Goal: Information Seeking & Learning: Learn about a topic

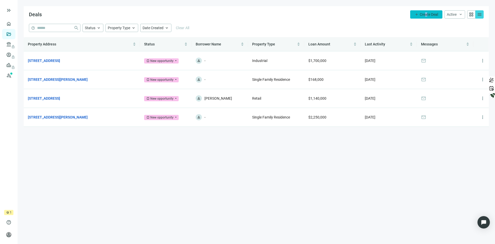
click at [426, 13] on span "Create Deal" at bounding box center [429, 14] width 18 height 4
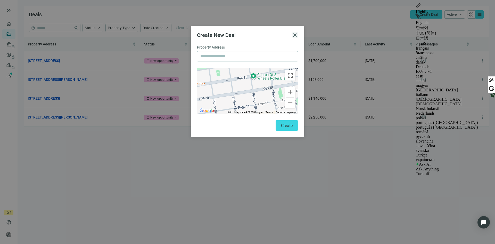
click at [296, 32] on span "close" at bounding box center [295, 35] width 6 height 6
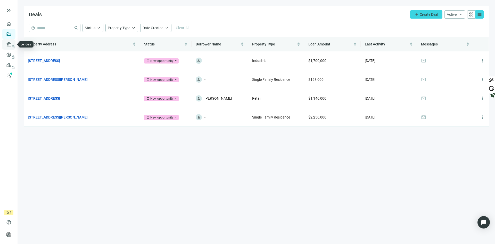
click at [9, 44] on span "lock" at bounding box center [9, 44] width 4 height 4
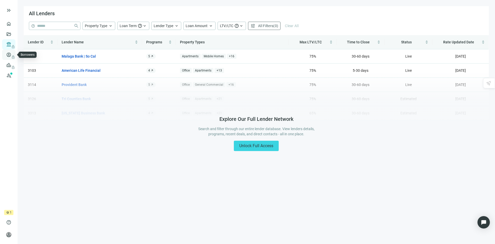
click at [7, 55] on span "lock" at bounding box center [9, 55] width 4 height 4
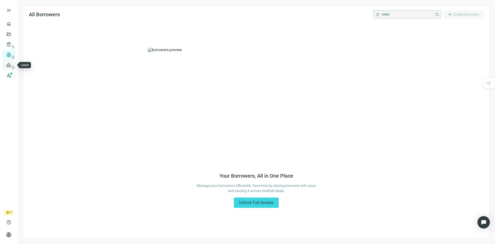
click at [13, 67] on link "Leads lock" at bounding box center [18, 65] width 10 height 4
click at [13, 76] on link "Prospects New" at bounding box center [21, 75] width 16 height 10
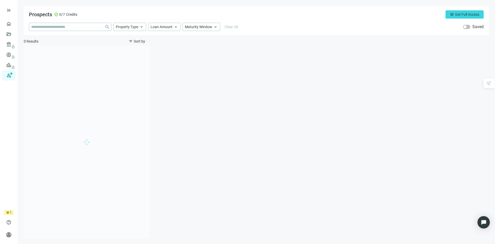
type input "**********"
click at [141, 27] on span "close" at bounding box center [141, 26] width 5 height 5
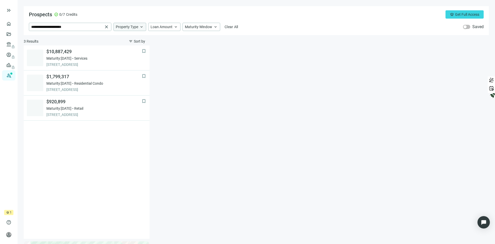
click at [141, 27] on span "keyboard_arrow_up" at bounding box center [141, 26] width 5 height 5
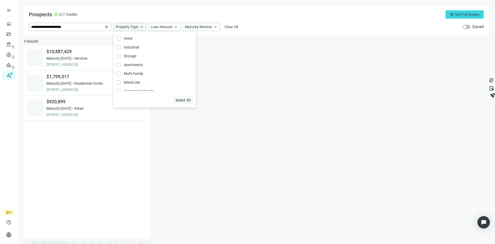
click at [183, 100] on span "Select All" at bounding box center [183, 100] width 15 height 4
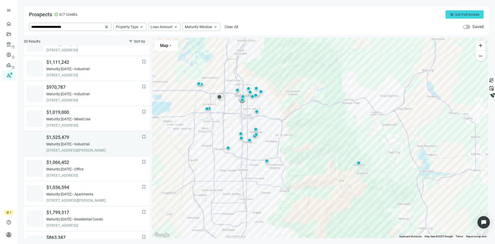
scroll to position [26, 0]
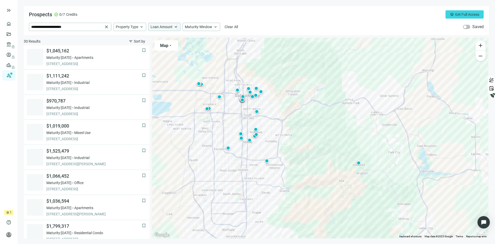
click at [176, 25] on span "keyboard_arrow_up" at bounding box center [175, 26] width 5 height 5
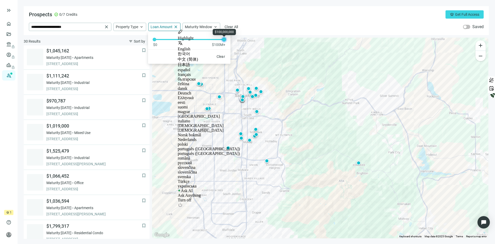
drag, startPoint x: 155, startPoint y: 40, endPoint x: 234, endPoint y: 41, distance: 78.6
click at [234, 41] on div "**********" at bounding box center [256, 122] width 465 height 232
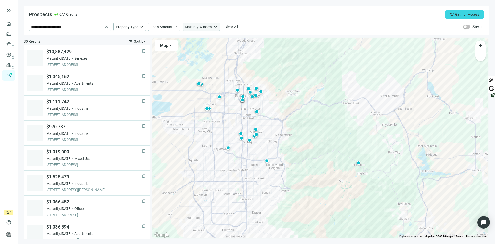
click at [214, 28] on span "keyboard_arrow_up" at bounding box center [215, 26] width 5 height 5
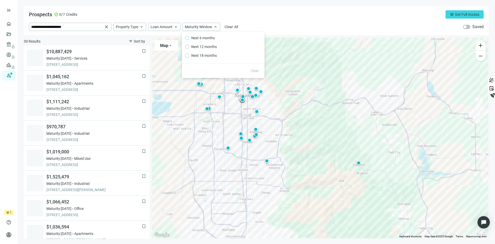
click at [194, 36] on span "Next 6 months" at bounding box center [203, 38] width 28 height 6
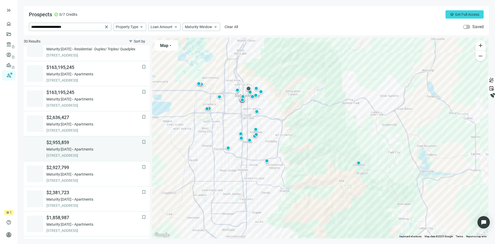
scroll to position [232, 0]
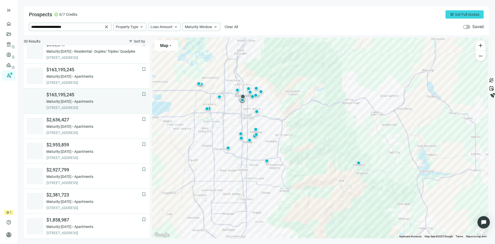
click at [71, 103] on span "Maturity: [DATE]" at bounding box center [58, 101] width 25 height 5
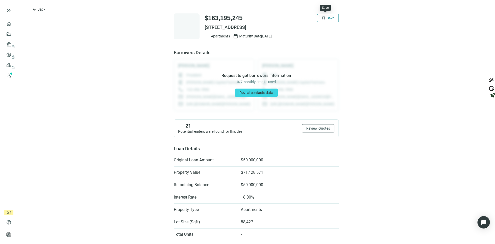
click at [321, 19] on span "bookmark" at bounding box center [323, 18] width 4 height 4
drag, startPoint x: 287, startPoint y: 27, endPoint x: 203, endPoint y: 28, distance: 84.8
click at [205, 28] on span "[STREET_ADDRESS]" at bounding box center [272, 27] width 134 height 6
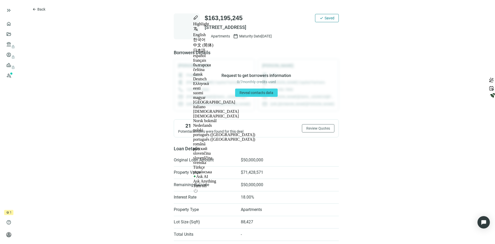
copy span "[STREET_ADDRESS]"
click at [9, 212] on span "crown" at bounding box center [7, 212] width 3 height 3
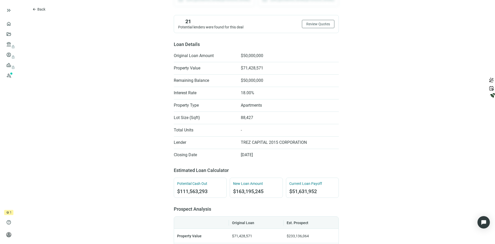
scroll to position [103, 0]
click at [9, 234] on span "person" at bounding box center [8, 234] width 5 height 5
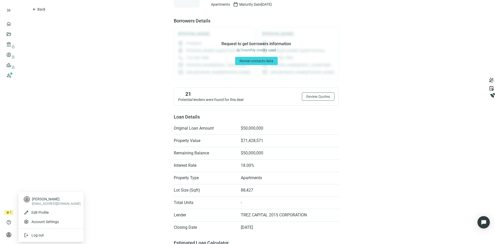
scroll to position [0, 0]
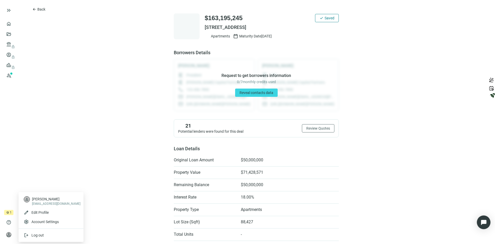
click at [485, 219] on img "Open Intercom Messenger" at bounding box center [483, 222] width 7 height 7
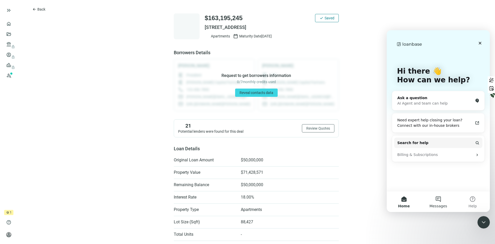
click at [438, 197] on button "Messages" at bounding box center [438, 201] width 34 height 21
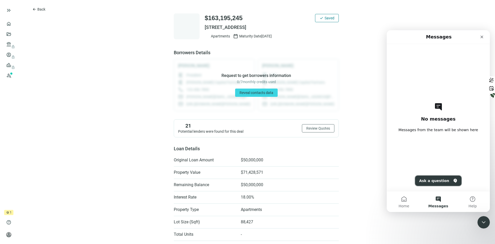
click at [434, 179] on button "Ask a question" at bounding box center [438, 180] width 47 height 10
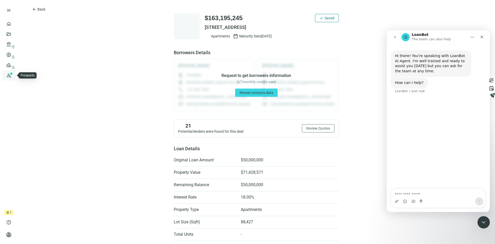
click at [13, 74] on link "Prospects New" at bounding box center [21, 75] width 16 height 10
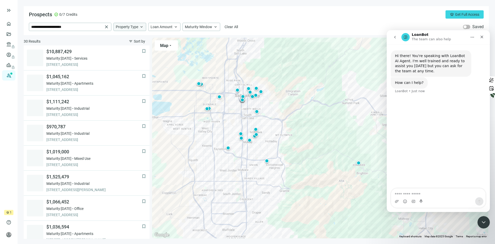
click at [142, 26] on span "keyboard_arrow_up" at bounding box center [141, 26] width 5 height 5
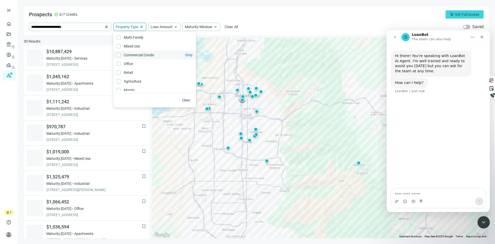
scroll to position [28, 0]
click at [144, 43] on span "Multi-Family Only" at bounding box center [133, 46] width 25 height 6
click at [310, 22] on div "**********" at bounding box center [256, 20] width 465 height 29
